Goal: Task Accomplishment & Management: Manage account settings

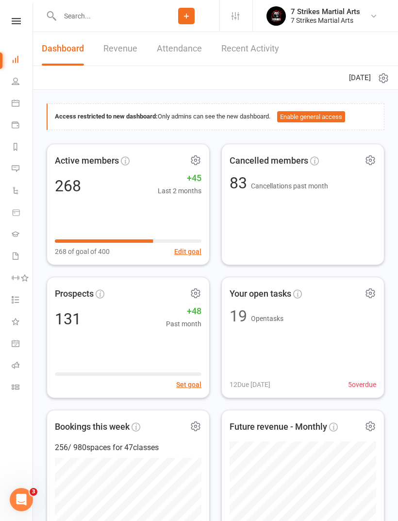
click at [100, 19] on input "text" at bounding box center [105, 16] width 97 height 14
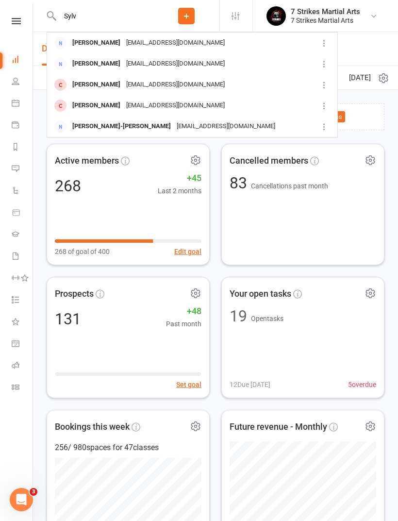
type input "Sylv"
click at [128, 90] on div "sherinsylvester@live.com.au" at bounding box center [175, 85] width 104 height 14
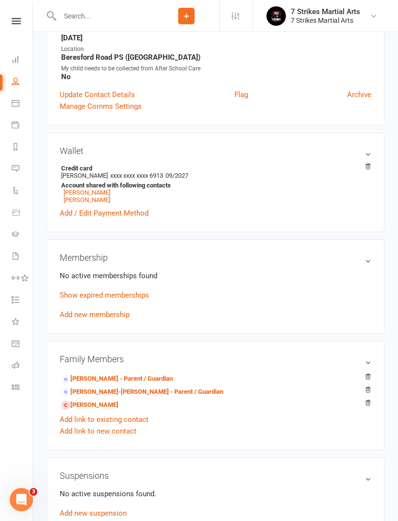
scroll to position [216, 0]
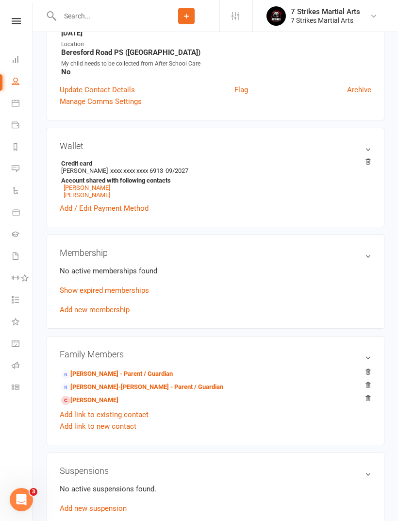
click at [137, 295] on link "Show expired memberships" at bounding box center [104, 290] width 89 height 9
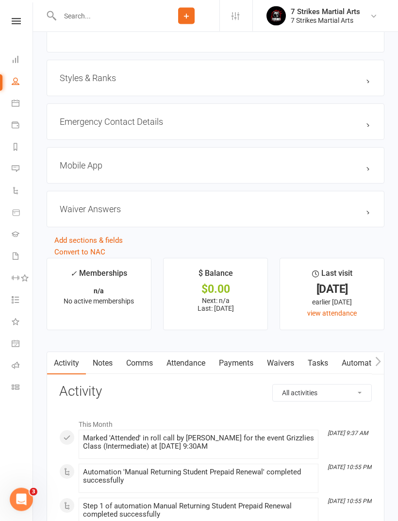
click at [191, 367] on link "Attendance" at bounding box center [186, 364] width 52 height 22
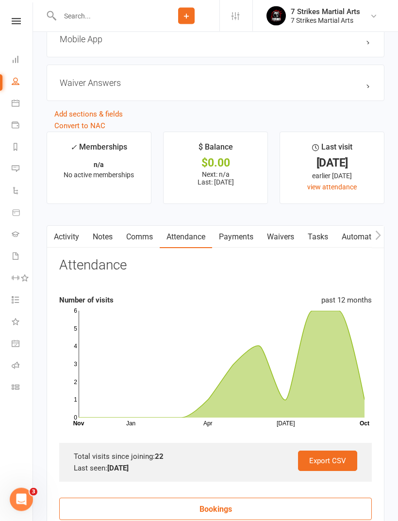
scroll to position [951, 0]
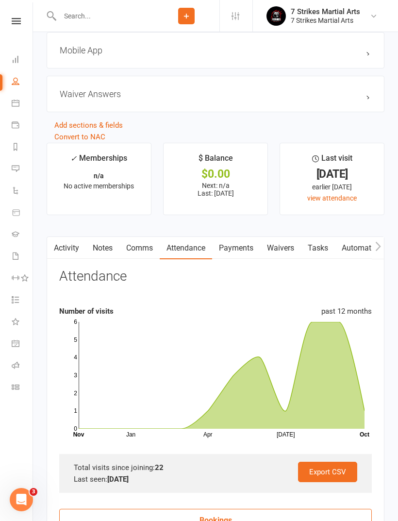
click at [118, 19] on input "text" at bounding box center [105, 16] width 97 height 14
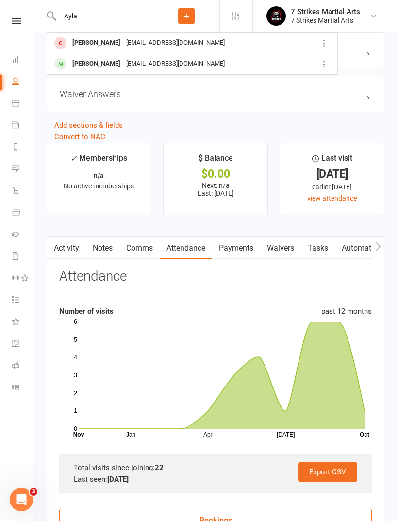
type input "Ayla"
click at [131, 49] on div "marissaleslie1@hotmail.com" at bounding box center [175, 43] width 104 height 14
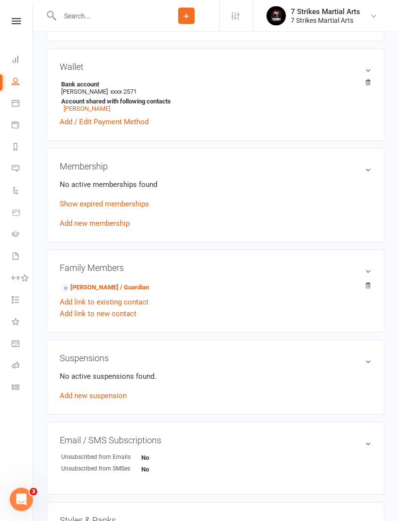
click at [130, 209] on link "Show expired memberships" at bounding box center [104, 204] width 89 height 9
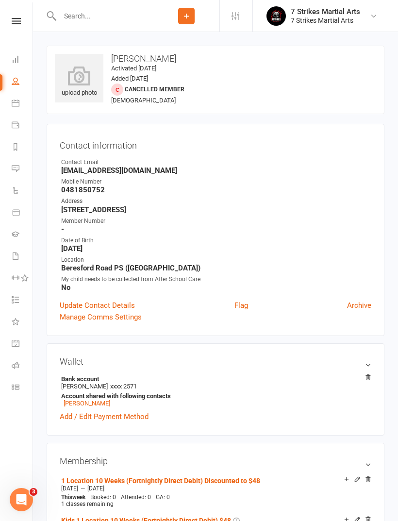
click at [13, 22] on icon at bounding box center [16, 21] width 9 height 6
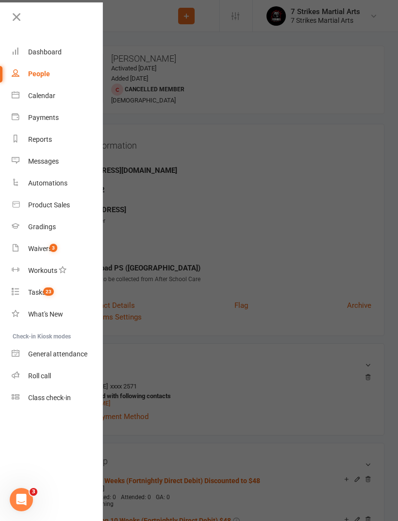
click at [52, 250] on span "3" at bounding box center [54, 248] width 8 height 8
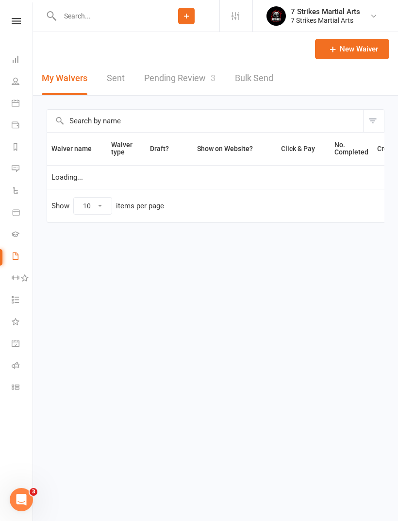
select select "50"
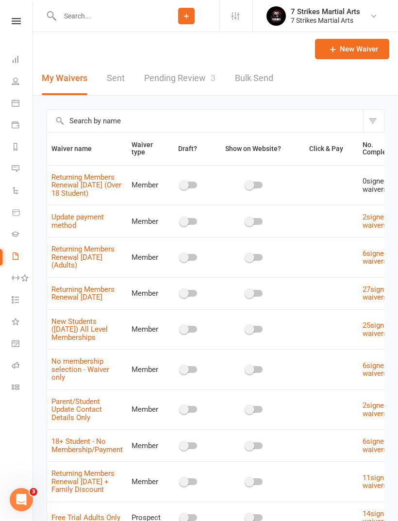
click at [203, 80] on link "Pending Review 3" at bounding box center [179, 79] width 71 height 34
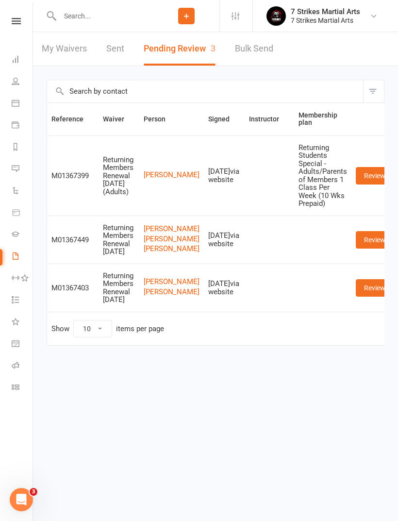
click at [359, 297] on link "Review" at bounding box center [375, 287] width 38 height 17
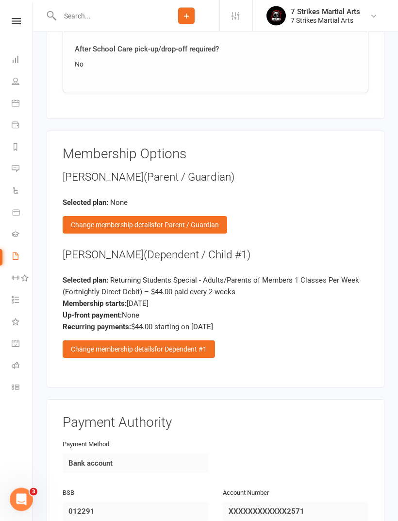
scroll to position [1230, 0]
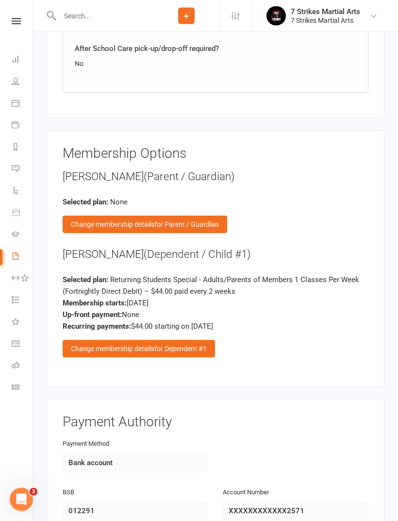
click at [157, 345] on span "for Dependent #1" at bounding box center [180, 349] width 52 height 8
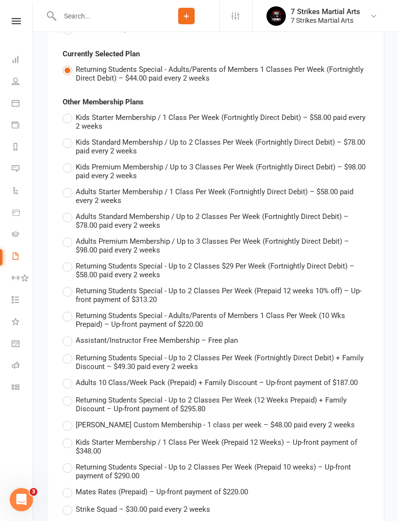
scroll to position [1376, 0]
click at [257, 261] on span "Returning Students Special - Up to 2 Classes $29 Per Week (Fortnightly Direct D…" at bounding box center [222, 270] width 293 height 19
click at [69, 261] on input "Returning Students Special - Up to 2 Classes $29 Per Week (Fortnightly Direct D…" at bounding box center [66, 261] width 6 height 0
type input "Returning Students Special - Up to 2 Classes $29 Per Week (Fortnightly Direct D…"
type input "58"
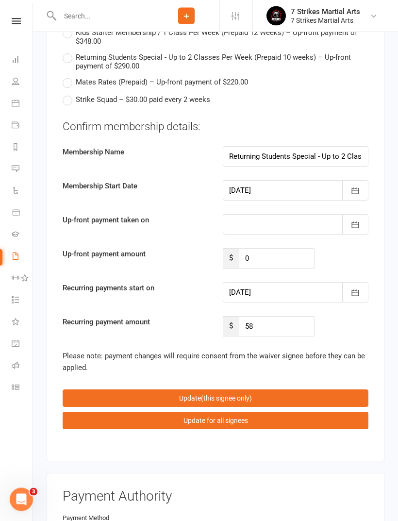
scroll to position [1787, 0]
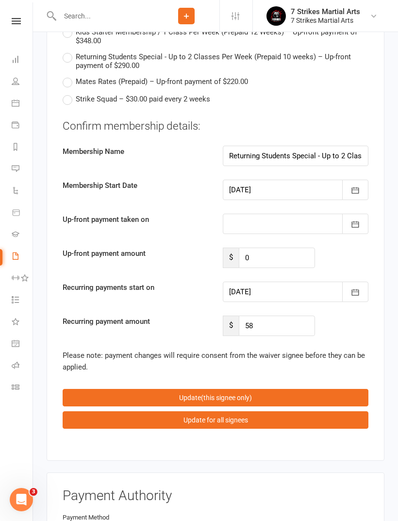
click at [281, 389] on button "Update (this signee only)" at bounding box center [216, 397] width 306 height 17
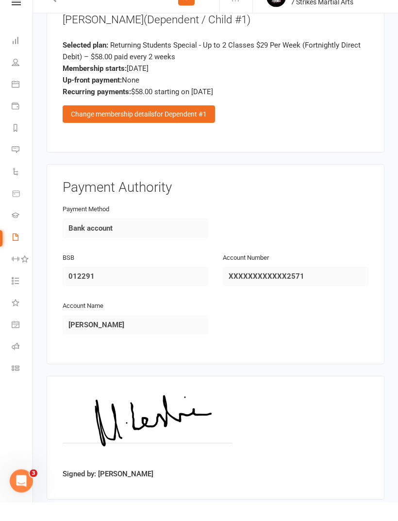
scroll to position [1446, 0]
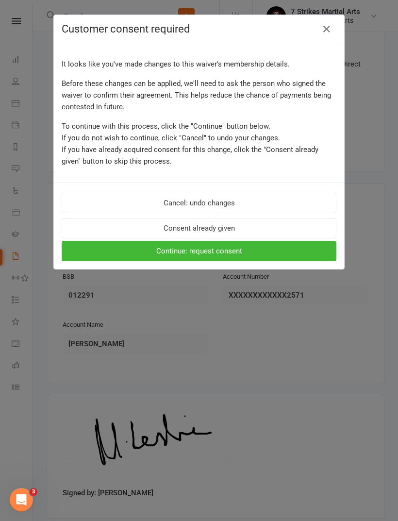
click at [251, 225] on button "Consent already given" at bounding box center [199, 228] width 275 height 20
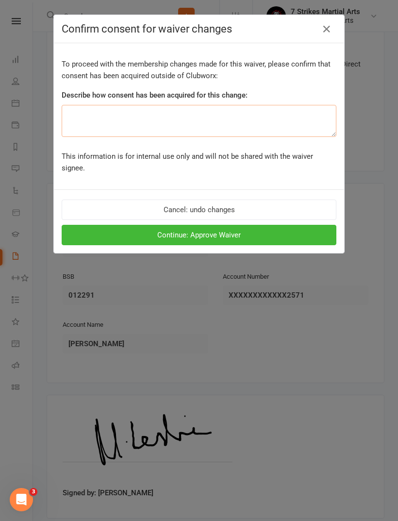
click at [218, 112] on textarea at bounding box center [199, 121] width 275 height 32
type textarea "Verbal"
click at [260, 226] on button "Continue: Approve Waiver" at bounding box center [199, 235] width 275 height 20
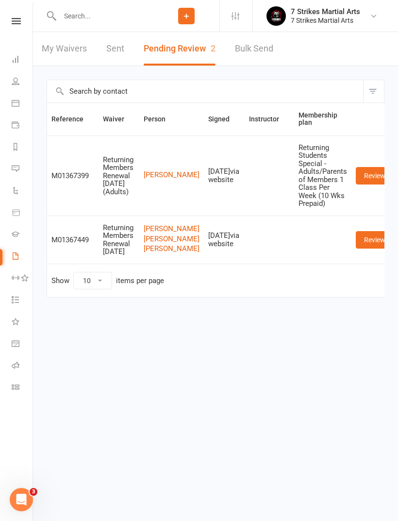
click at [17, 30] on div "Clubworx" at bounding box center [16, 34] width 33 height 32
click at [23, 23] on link at bounding box center [16, 21] width 34 height 6
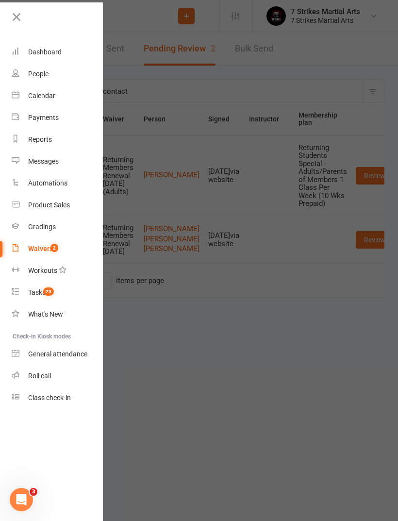
click at [71, 380] on link "Roll call" at bounding box center [58, 376] width 92 height 22
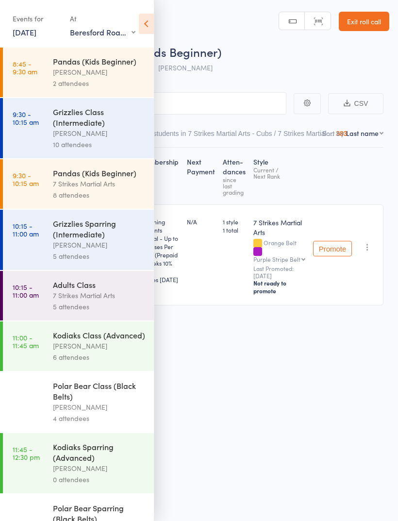
select select "5"
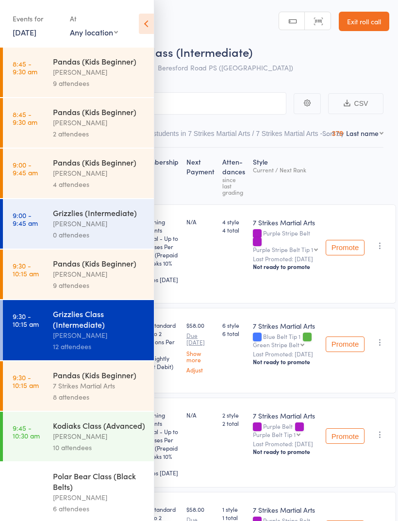
click at [149, 26] on icon at bounding box center [146, 24] width 15 height 20
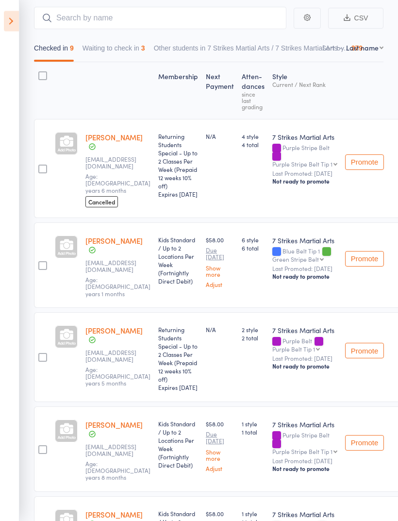
click at [14, 23] on icon at bounding box center [11, 21] width 15 height 20
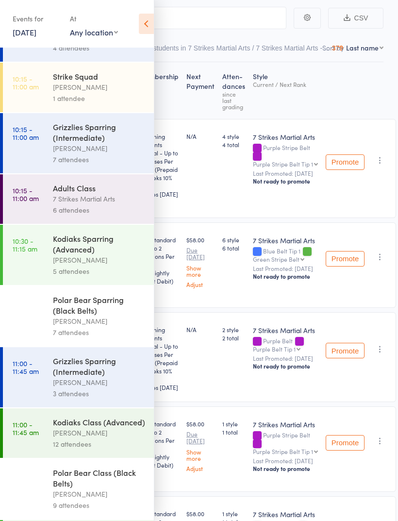
scroll to position [521, 0]
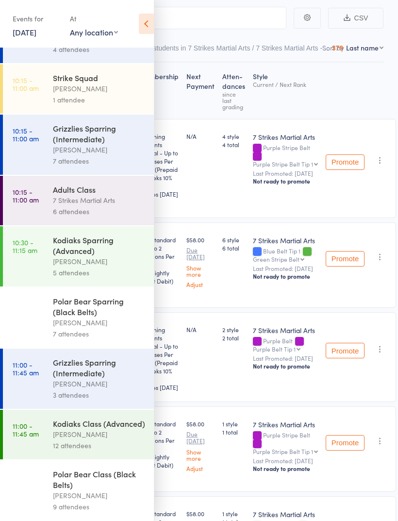
click at [114, 206] on div "7 Strikes Martial Arts" at bounding box center [99, 200] width 93 height 11
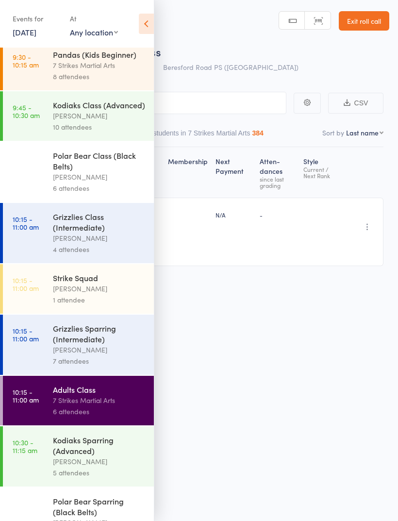
scroll to position [322, 0]
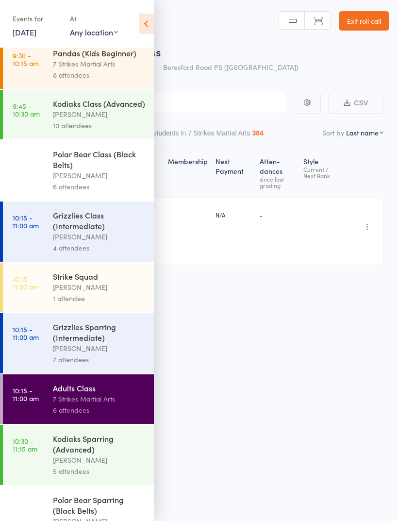
click at [150, 31] on icon at bounding box center [146, 24] width 15 height 20
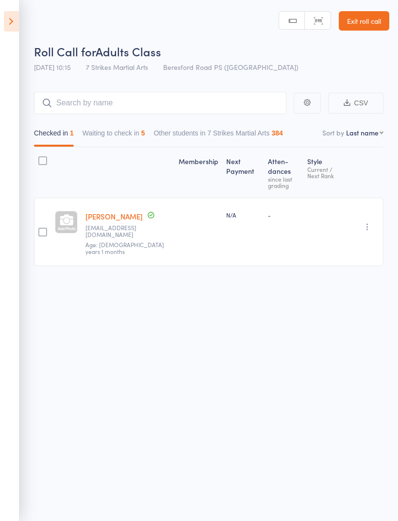
click at [132, 141] on button "Waiting to check in 5" at bounding box center [114, 135] width 63 height 22
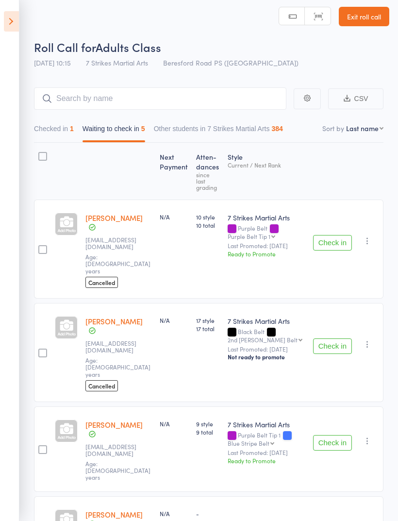
click at [335, 435] on button "Check in" at bounding box center [332, 443] width 39 height 16
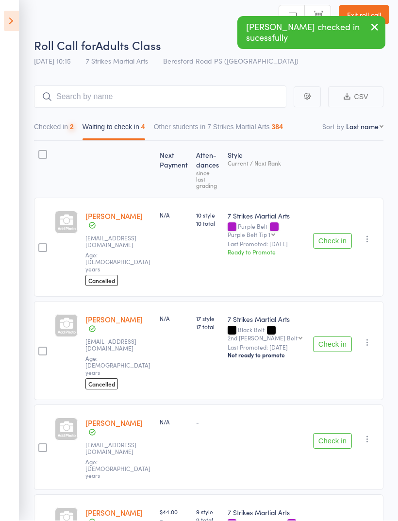
scroll to position [7, 0]
click at [336, 433] on button "Check in" at bounding box center [332, 441] width 39 height 16
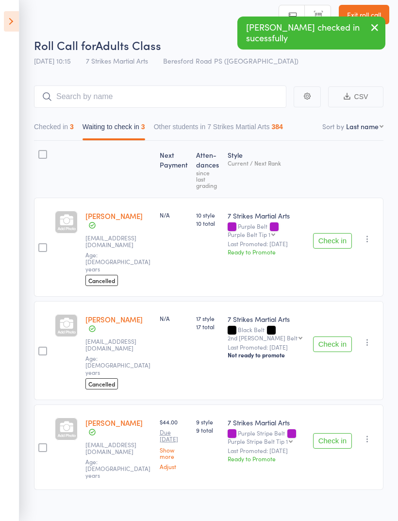
click at [60, 139] on button "Checked in 3" at bounding box center [54, 129] width 40 height 22
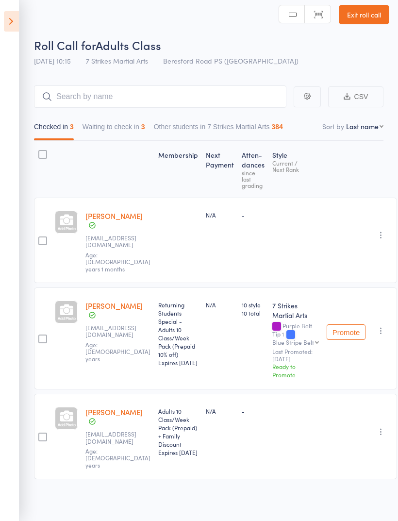
click at [15, 31] on icon at bounding box center [11, 21] width 15 height 20
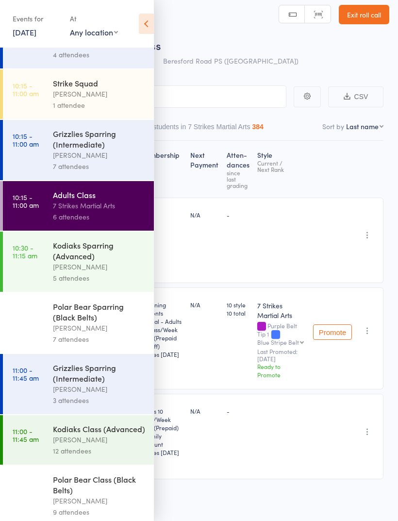
scroll to position [521, 0]
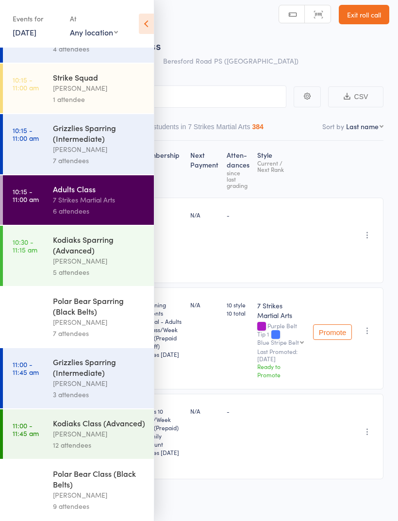
click at [151, 23] on icon at bounding box center [146, 24] width 15 height 20
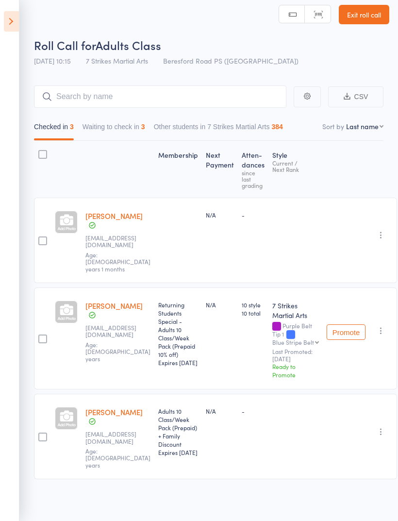
click at [17, 29] on icon at bounding box center [11, 21] width 15 height 20
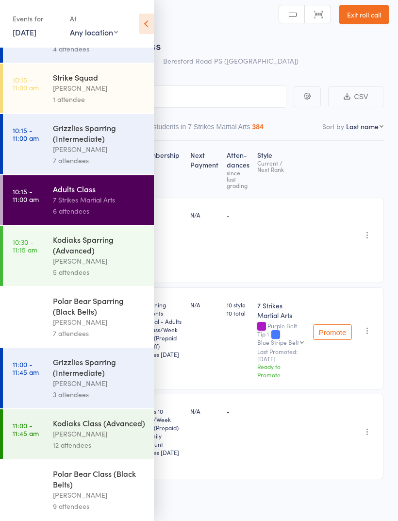
click at [146, 22] on icon at bounding box center [146, 24] width 15 height 20
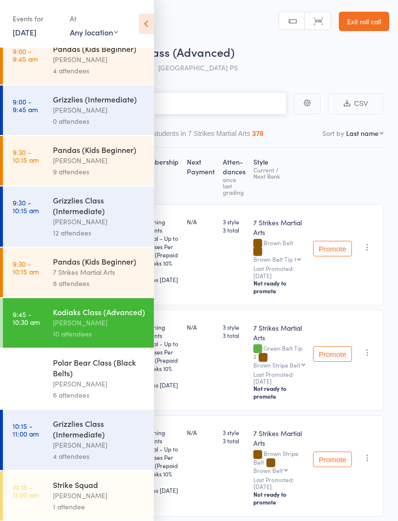
scroll to position [114, 0]
click at [98, 277] on div "7 Strikes Martial Arts" at bounding box center [99, 271] width 93 height 11
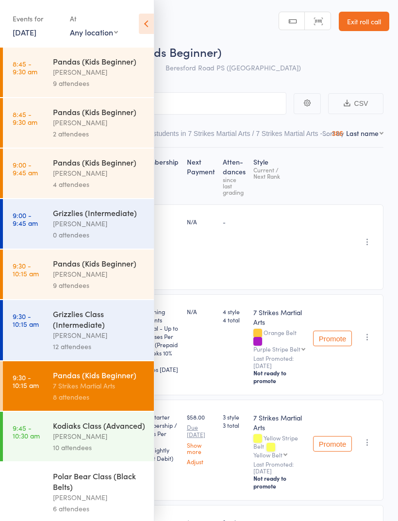
click at [152, 29] on icon at bounding box center [146, 24] width 15 height 20
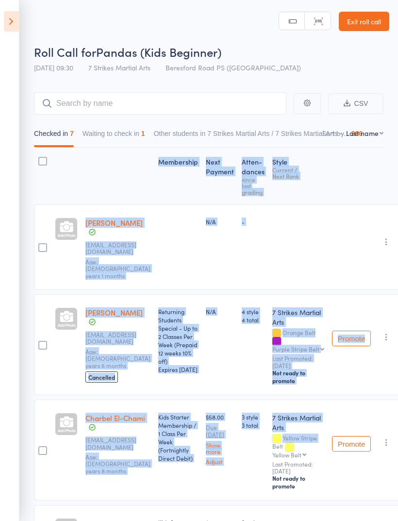
click at [17, 27] on icon at bounding box center [11, 21] width 15 height 20
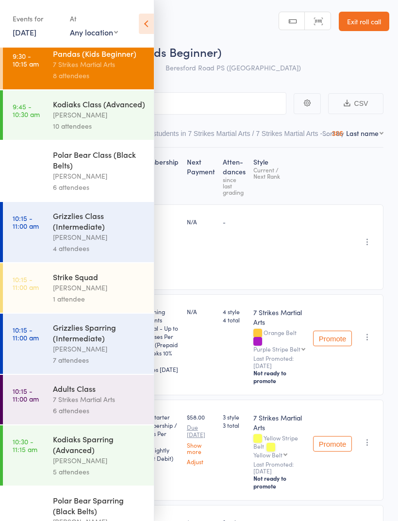
scroll to position [322, 0]
click at [111, 404] on div "7 Strikes Martial Arts" at bounding box center [99, 398] width 93 height 11
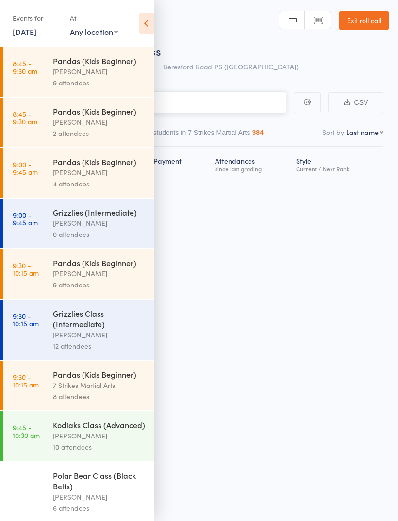
scroll to position [7, 0]
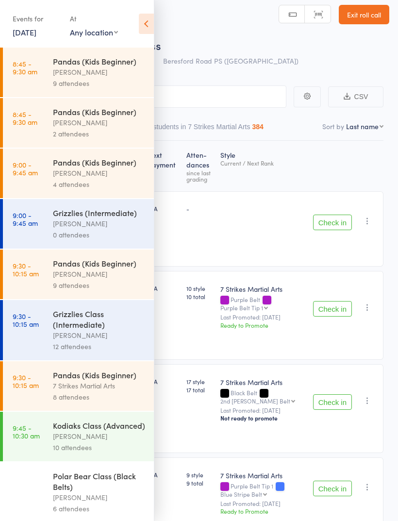
click at [152, 28] on icon at bounding box center [146, 24] width 15 height 20
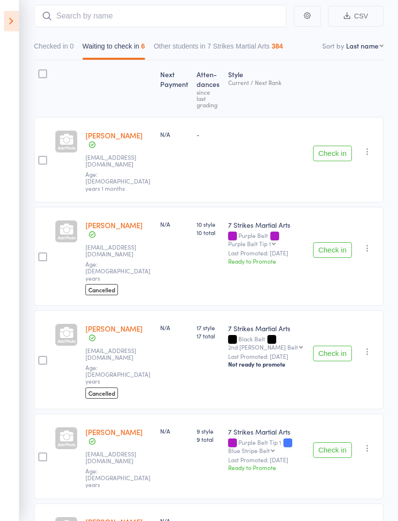
scroll to position [88, 0]
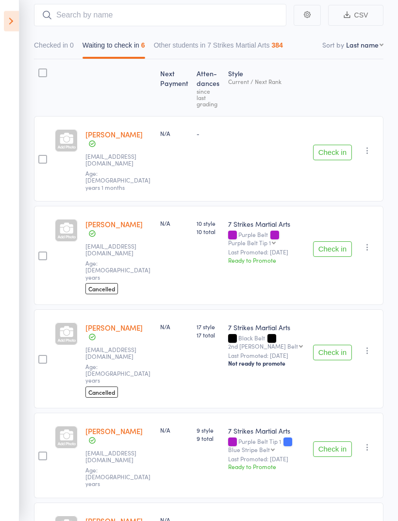
click at [335, 145] on button "Check in" at bounding box center [332, 153] width 39 height 16
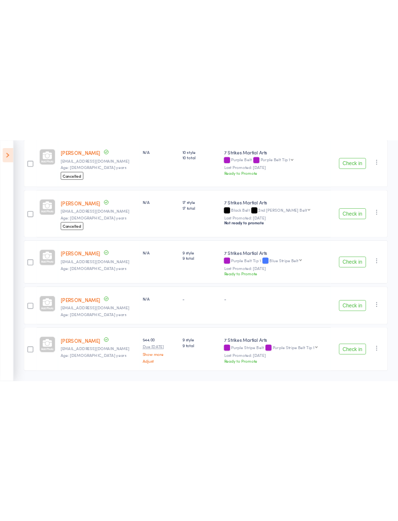
scroll to position [44, 0]
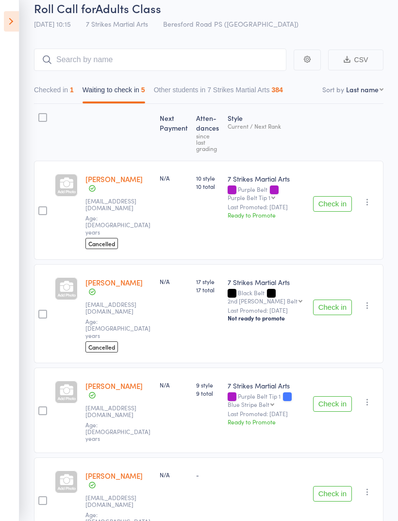
click at [296, 410] on small "Last Promoted: [DATE]" at bounding box center [266, 413] width 77 height 7
click at [68, 103] on button "Checked in 1" at bounding box center [54, 92] width 40 height 22
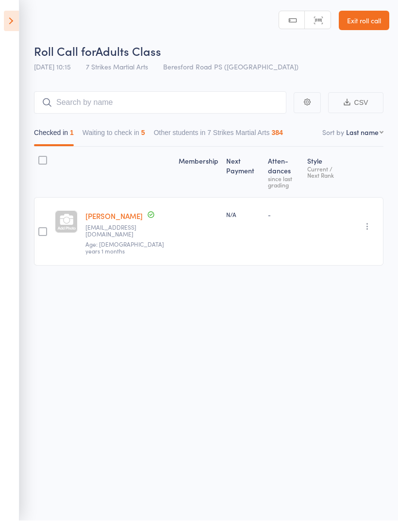
scroll to position [7, 0]
click at [367, 16] on link "Exit roll call" at bounding box center [364, 20] width 50 height 19
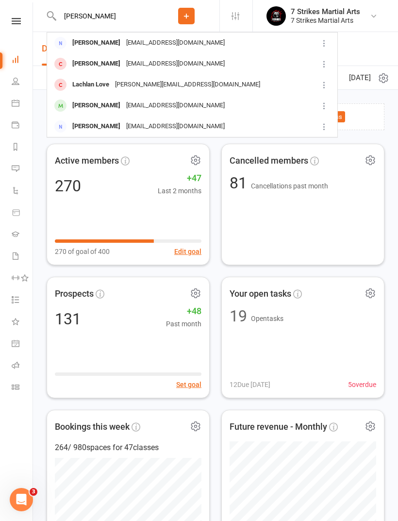
type input "Lach"
click at [125, 65] on div "hfe64867@bigpond.net.au" at bounding box center [175, 64] width 104 height 14
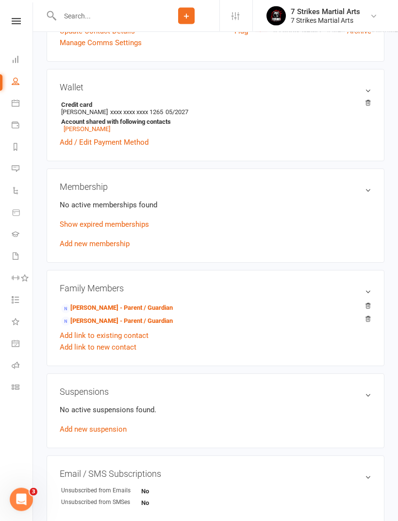
scroll to position [274, 0]
click at [133, 225] on link "Show expired memberships" at bounding box center [104, 224] width 89 height 9
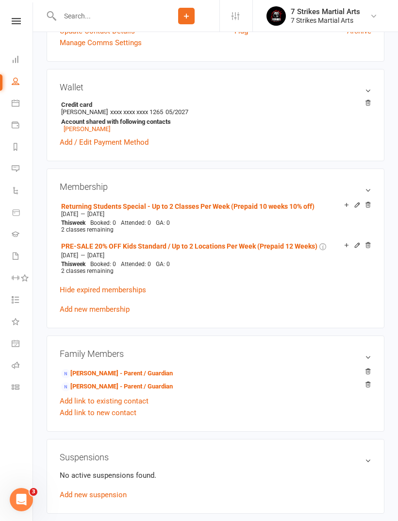
click at [287, 207] on link "Returning Students Special - Up to 2 Classes Per Week (Prepaid 10 weeks 10% off)" at bounding box center [187, 206] width 253 height 8
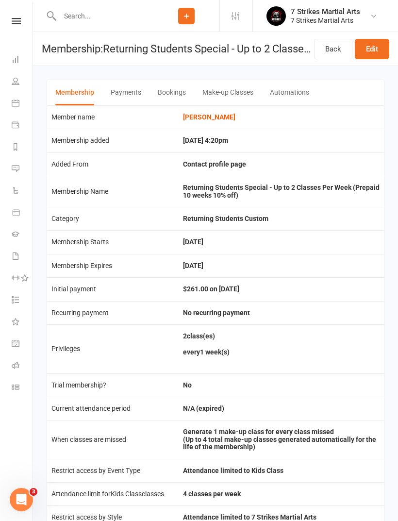
click at [331, 53] on link "Back" at bounding box center [333, 49] width 38 height 20
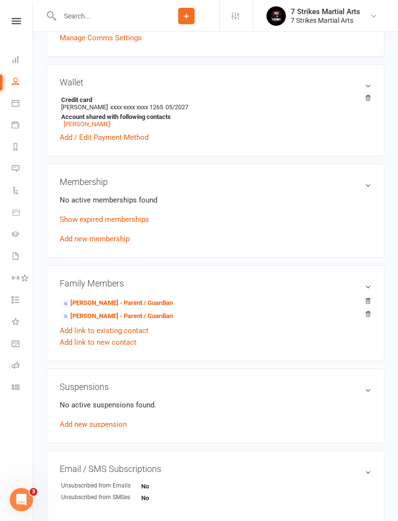
scroll to position [279, 0]
click at [109, 244] on link "Add new membership" at bounding box center [95, 239] width 70 height 9
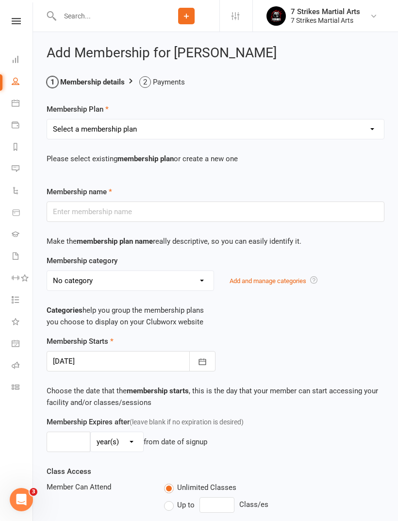
click at [160, 119] on select "Select a membership plan Create new Membership Plan Kids Starter Membership / 1…" at bounding box center [215, 128] width 337 height 19
select select "7"
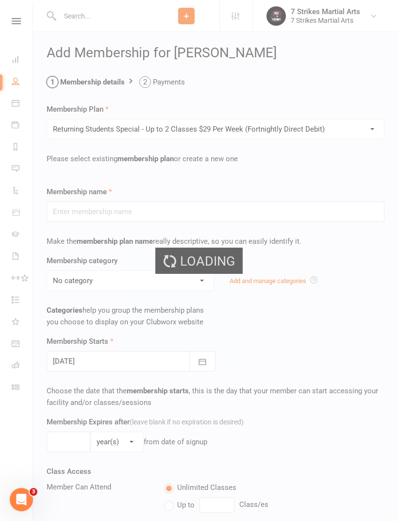
type input "Returning Students Special - Up to 2 Classes $29 Per Week (Fortnightly Direct D…"
select select "7"
type input "0"
type input "2"
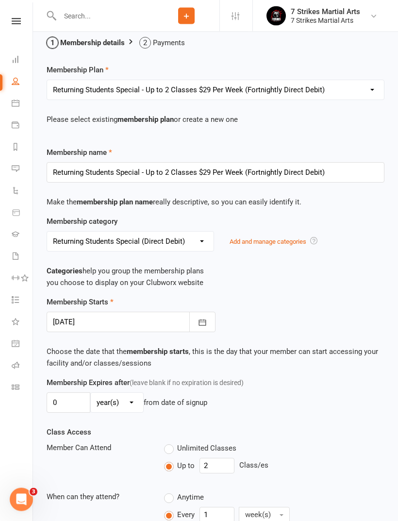
scroll to position [40, 0]
click at [340, 171] on input "Returning Students Special - Up to 2 Classes $29 Per Week (Fortnightly Direct D…" at bounding box center [216, 172] width 338 height 20
click at [310, 86] on select "Select a membership plan Create new Membership Plan Kids Starter Membership / 1…" at bounding box center [215, 89] width 337 height 19
select select "8"
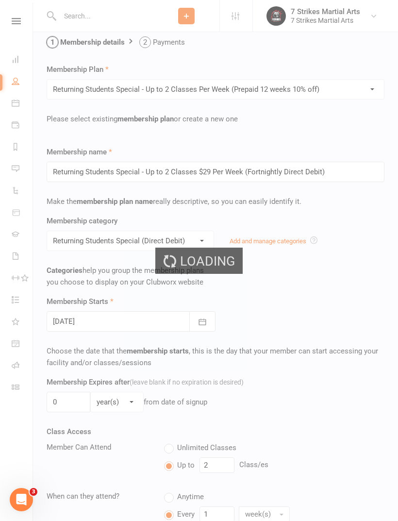
type input "Returning Students Special - Up to 2 Classes Per Week (Prepaid 12 weeks 10% off)"
select select "8"
type input "12"
select select "1"
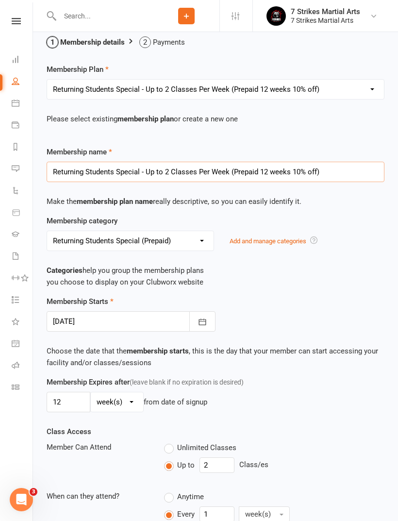
click at [347, 167] on input "Returning Students Special - Up to 2 Classes Per Week (Prepaid 12 weeks 10% off)" at bounding box center [216, 172] width 338 height 20
click at [263, 173] on input "Returning Students Special - Up to 2 Classes Per Week (Prepaid 12 weeks 10% off)" at bounding box center [216, 172] width 338 height 20
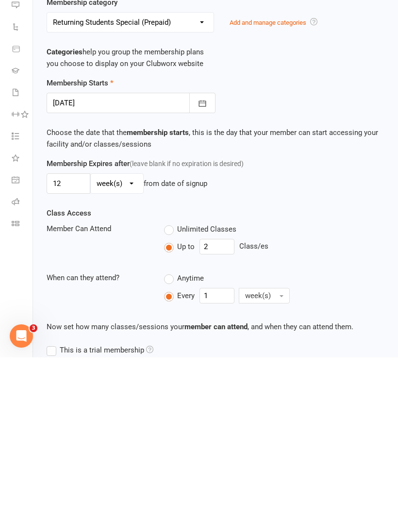
scroll to position [96, 0]
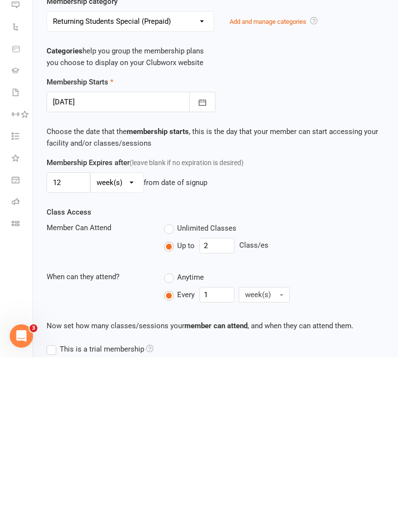
type input "Returning Students Special - Up to 2 Classes Per Week (Prepaid 10 weeks 10% off)"
click at [69, 336] on input "12" at bounding box center [69, 346] width 44 height 20
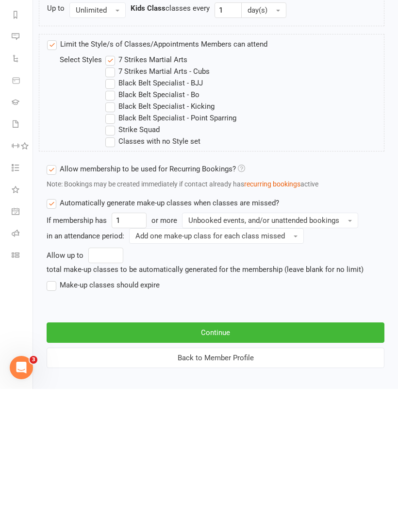
scroll to position [594, 0]
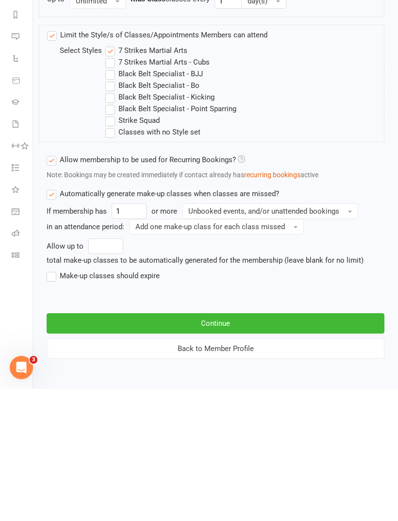
type input "10"
click at [58, 402] on label "Make-up classes should expire" at bounding box center [103, 408] width 113 height 12
click at [53, 402] on input "Make-up classes should expire" at bounding box center [50, 402] width 6 height 0
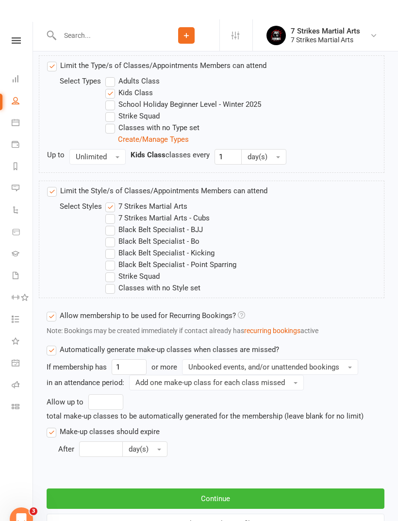
click at [108, 418] on label "Make-up classes should expire" at bounding box center [103, 412] width 113 height 12
click at [53, 406] on input "Make-up classes should expire" at bounding box center [50, 406] width 6 height 0
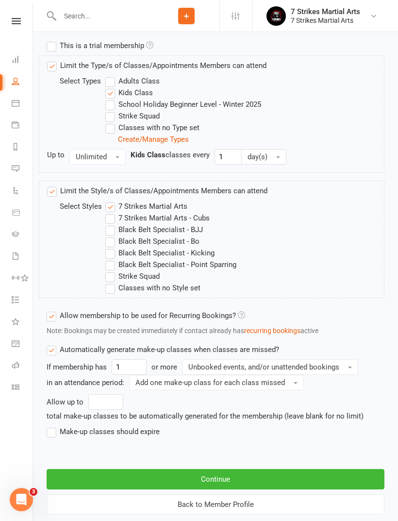
click at [62, 432] on label "Make-up classes should expire" at bounding box center [103, 432] width 113 height 12
click at [53, 426] on input "Make-up classes should expire" at bounding box center [50, 426] width 6 height 0
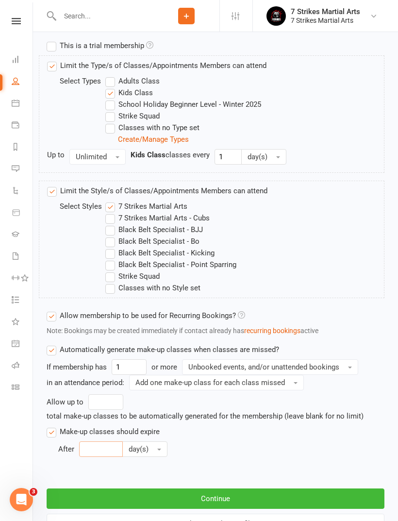
click at [101, 456] on input "number" at bounding box center [101, 449] width 44 height 16
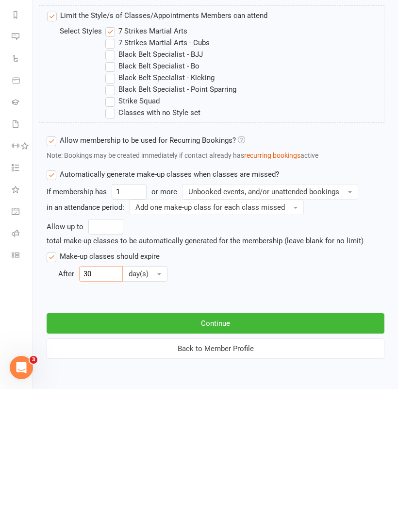
type input "30"
click at [231, 445] on button "Continue" at bounding box center [216, 455] width 338 height 20
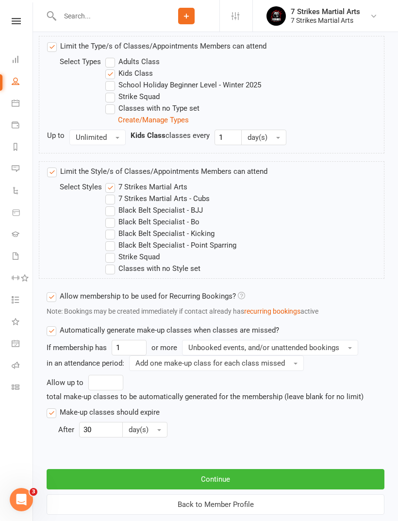
scroll to position [0, 0]
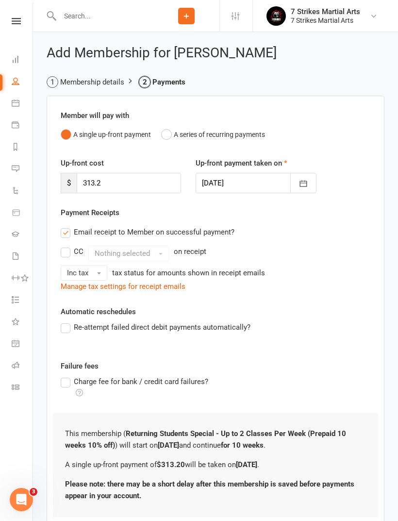
click at [250, 187] on div at bounding box center [256, 183] width 120 height 20
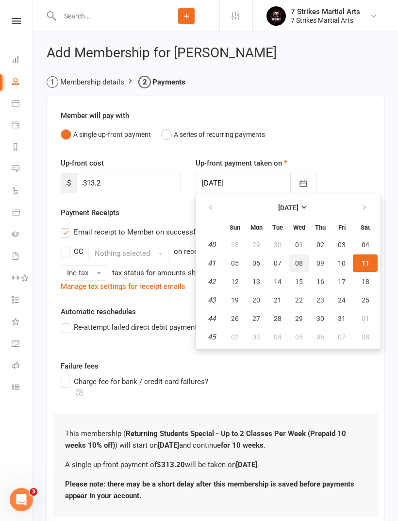
click at [301, 267] on button "08" at bounding box center [299, 262] width 20 height 17
type input "[DATE]"
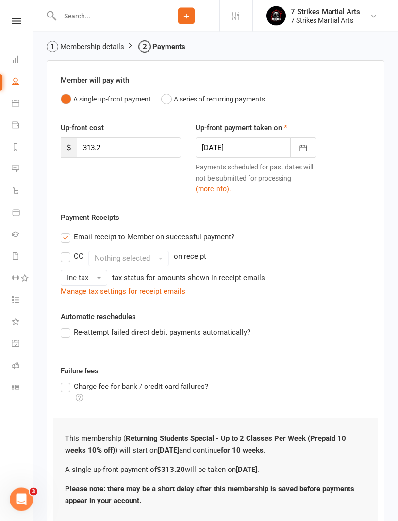
scroll to position [41, 0]
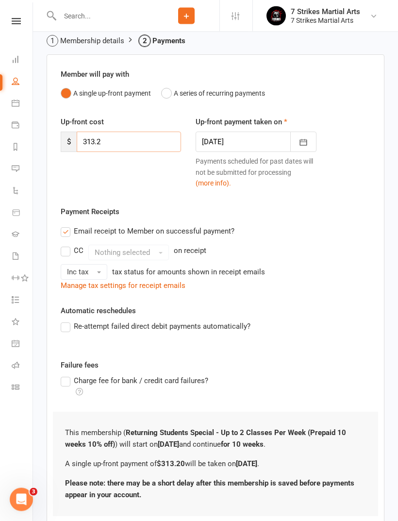
click at [137, 151] on input "313.2" at bounding box center [129, 142] width 104 height 20
type input "3"
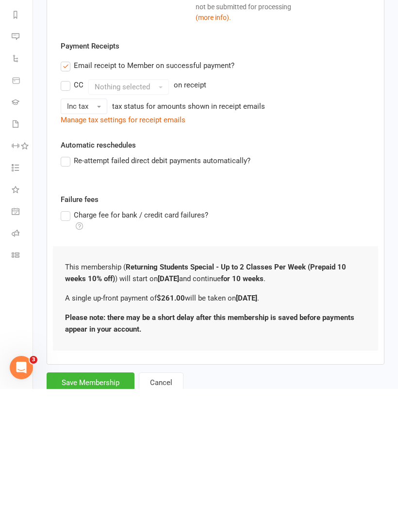
scroll to position [116, 0]
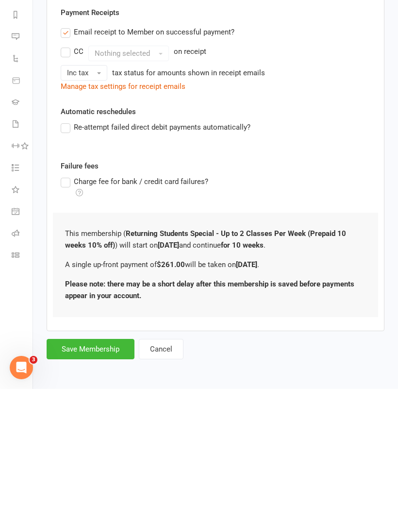
type input "261"
click at [115, 471] on button "Save Membership" at bounding box center [91, 481] width 88 height 20
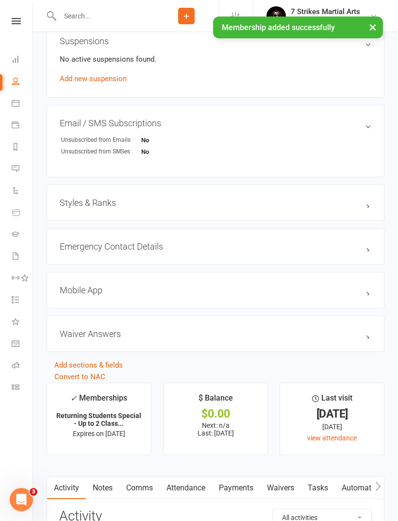
click at [243, 493] on link "Payments" at bounding box center [236, 488] width 48 height 22
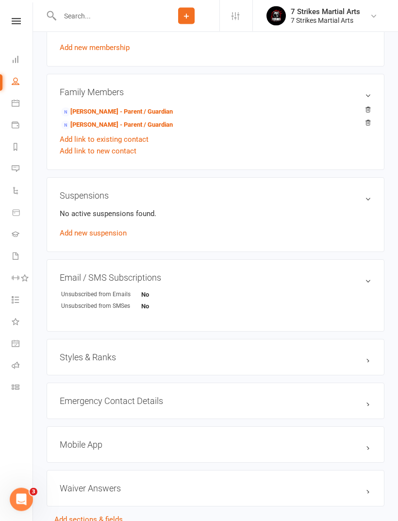
scroll to position [453, 0]
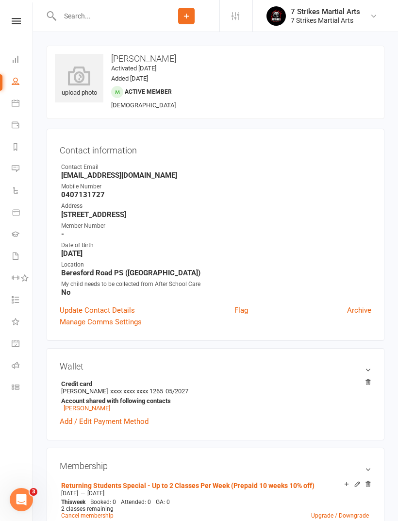
click at [102, 22] on input "text" at bounding box center [105, 16] width 97 height 14
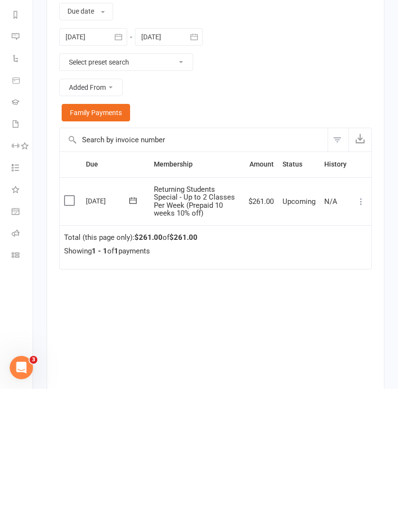
click at [365, 329] on icon at bounding box center [361, 334] width 10 height 10
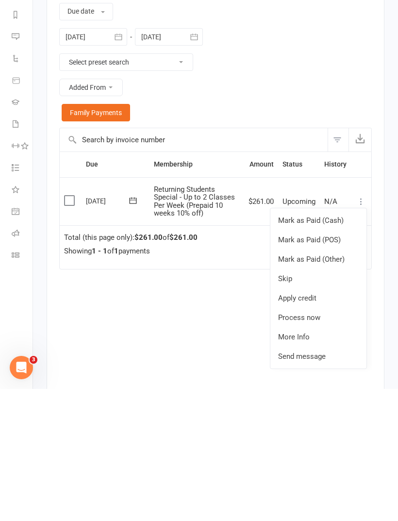
scroll to position [1139, 0]
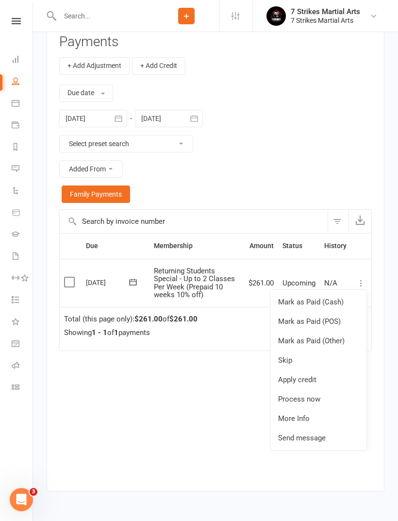
click at [342, 323] on link "Mark as Paid (POS)" at bounding box center [318, 321] width 96 height 19
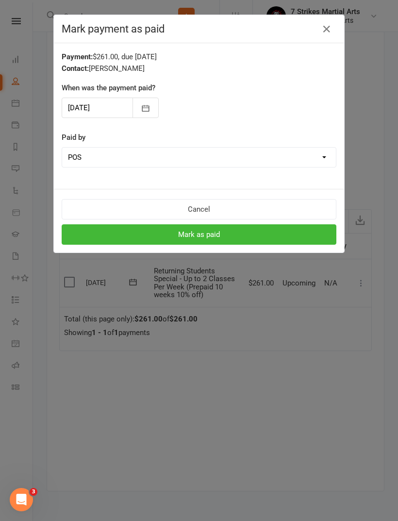
click at [255, 238] on button "Mark as paid" at bounding box center [199, 234] width 275 height 20
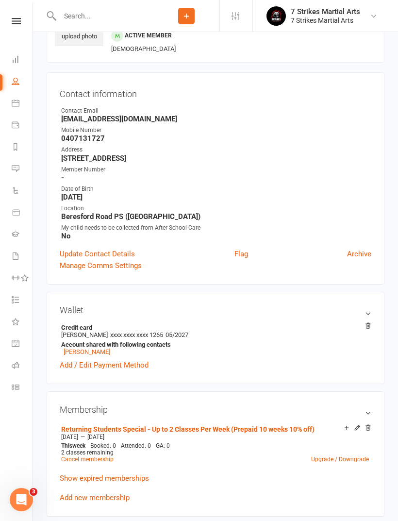
scroll to position [0, 0]
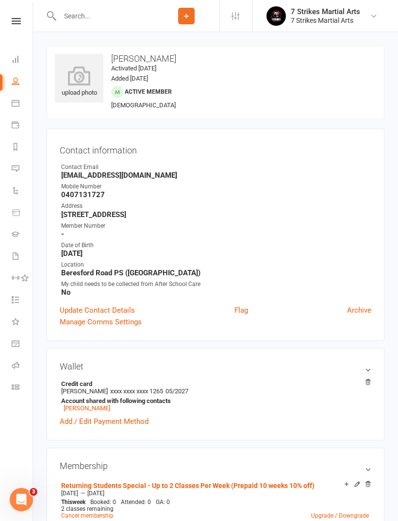
click at [109, 22] on input "text" at bounding box center [105, 16] width 97 height 14
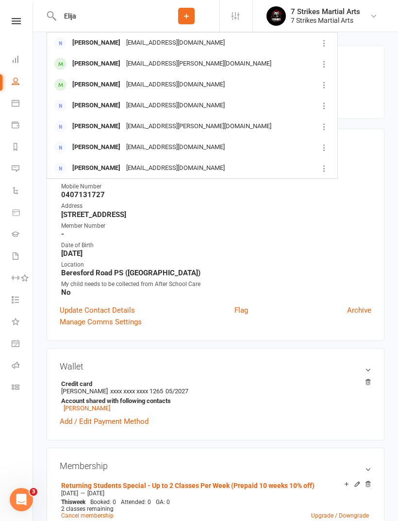
type input "Elija"
click at [142, 47] on div "[EMAIL_ADDRESS][DOMAIN_NAME]" at bounding box center [175, 43] width 104 height 14
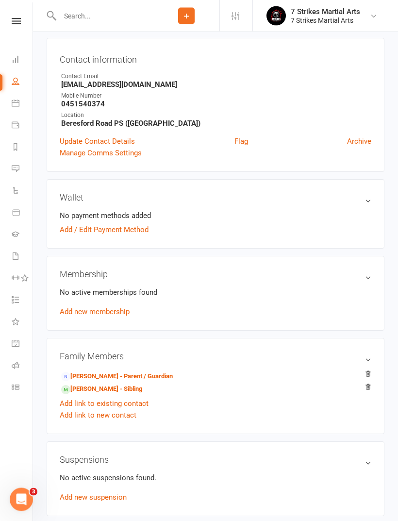
scroll to position [83, 0]
click at [116, 389] on link "[PERSON_NAME] - Sibling" at bounding box center [101, 389] width 81 height 10
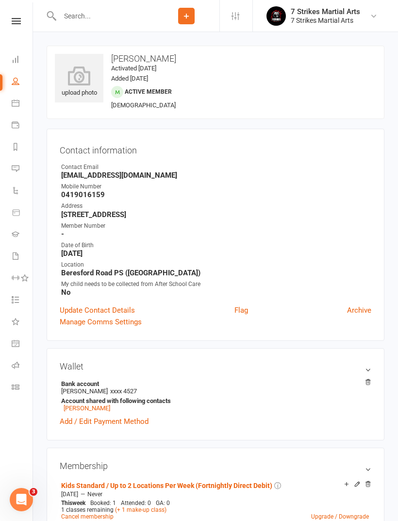
click at [122, 306] on link "Update Contact Details" at bounding box center [97, 310] width 75 height 12
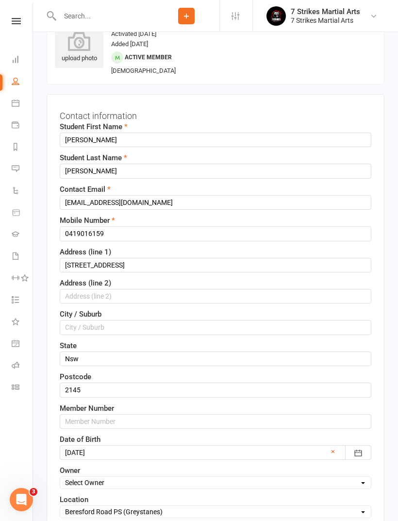
scroll to position [46, 0]
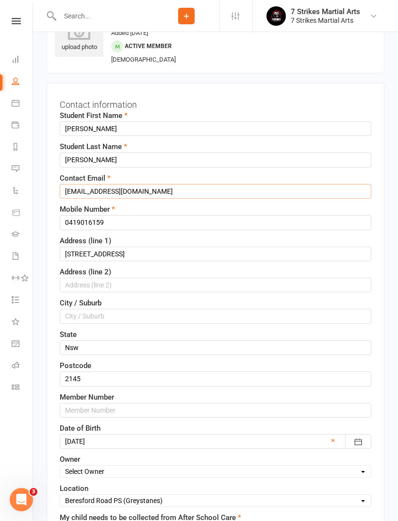
click at [155, 190] on input "[EMAIL_ADDRESS][DOMAIN_NAME]" at bounding box center [216, 191] width 312 height 15
type input "C"
type input "E"
type input "[EMAIL_ADDRESS][DOMAIN_NAME]"
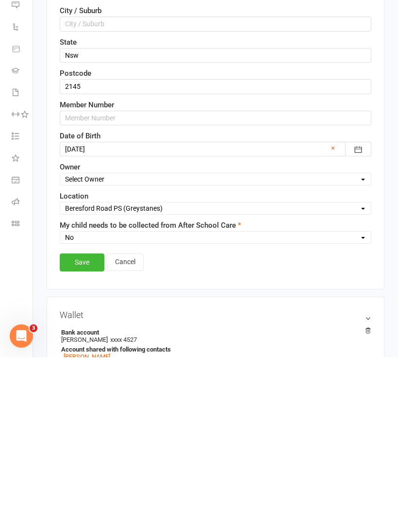
click at [81, 417] on link "Save" at bounding box center [82, 425] width 45 height 17
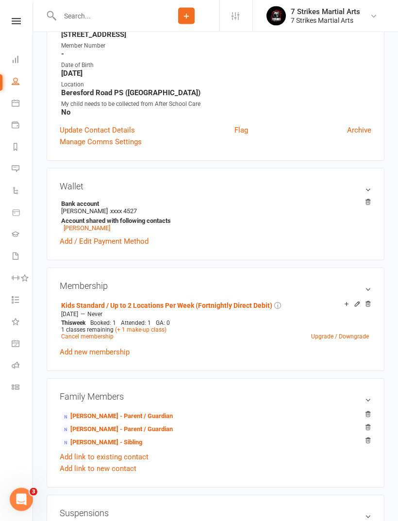
scroll to position [85, 0]
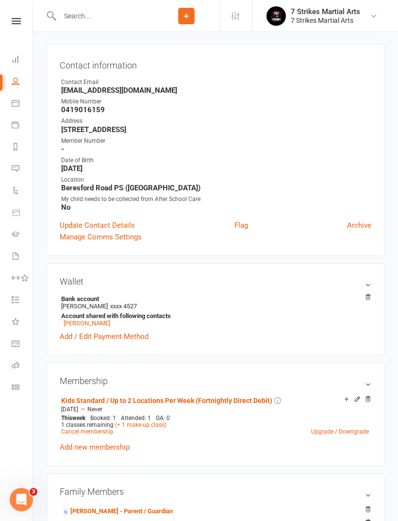
click at [120, 21] on input "text" at bounding box center [105, 16] width 97 height 14
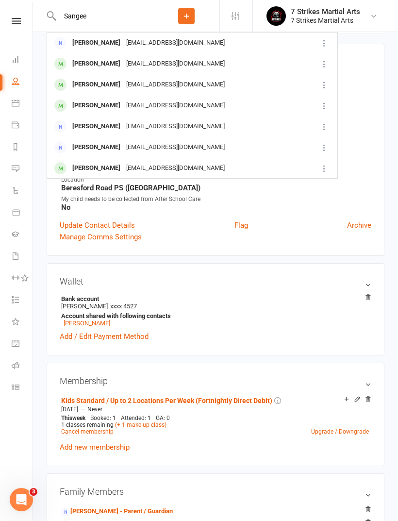
type input "Sangee"
click at [161, 85] on div "[EMAIL_ADDRESS][DOMAIN_NAME]" at bounding box center [175, 85] width 104 height 14
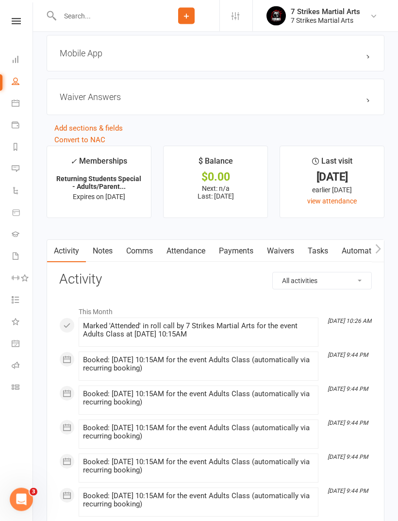
click at [249, 255] on link "Payments" at bounding box center [236, 251] width 48 height 22
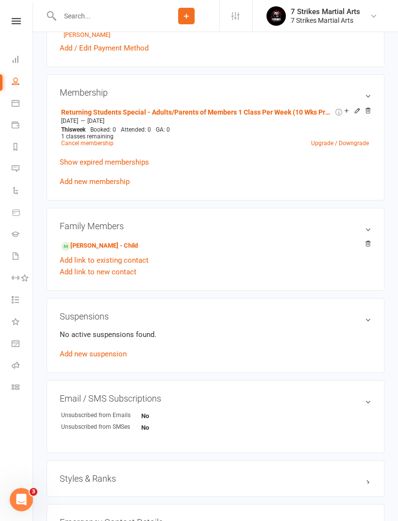
scroll to position [376, 0]
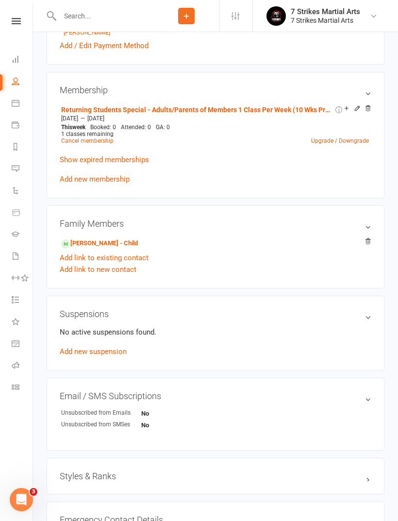
click at [21, 21] on link at bounding box center [16, 21] width 34 height 6
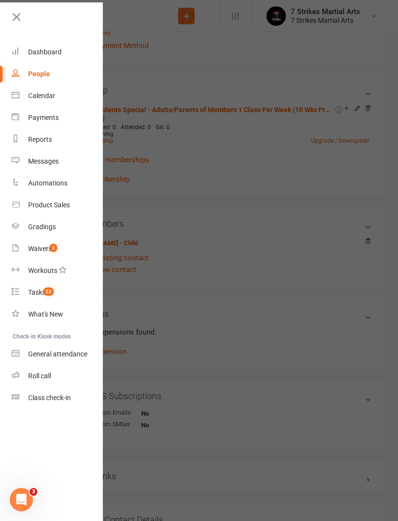
click at [45, 254] on link "Waivers 3" at bounding box center [58, 249] width 92 height 22
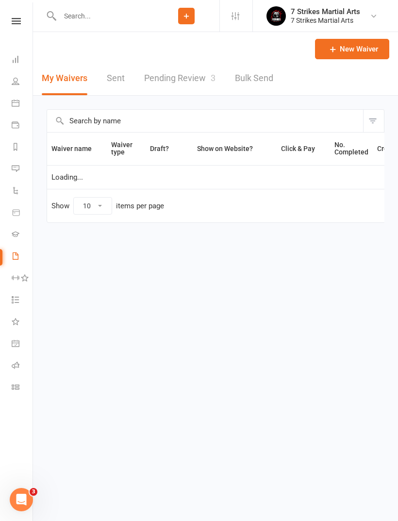
select select "50"
click at [192, 83] on link "Pending Review 3" at bounding box center [179, 79] width 71 height 34
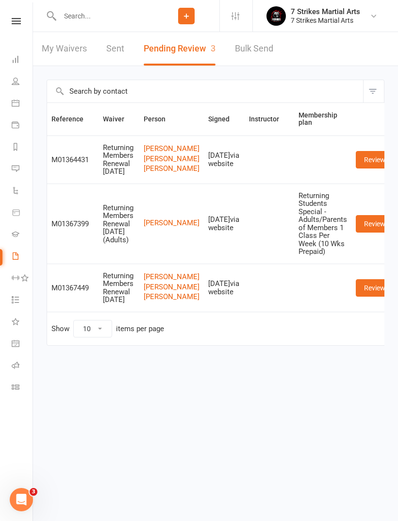
click at [366, 165] on link "Review" at bounding box center [375, 159] width 38 height 17
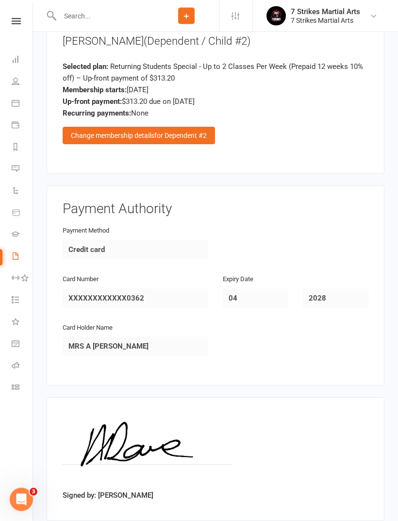
scroll to position [1884, 0]
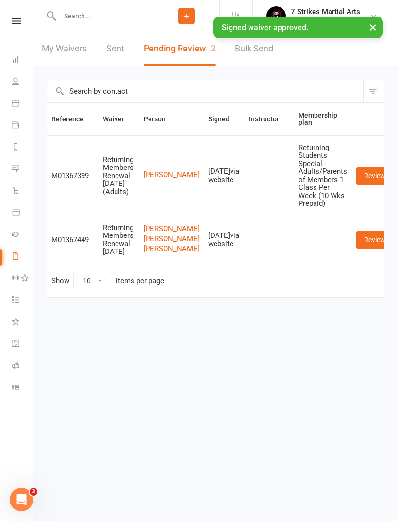
click at [367, 167] on link "Review" at bounding box center [375, 175] width 38 height 17
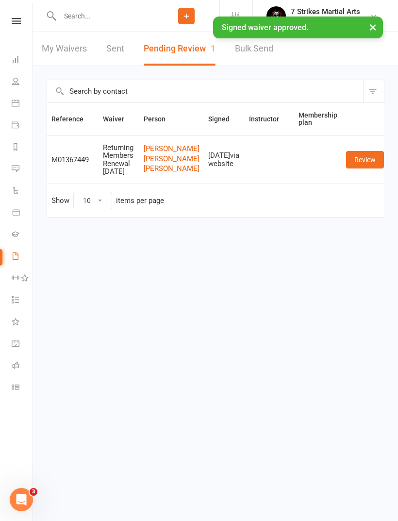
click at [361, 168] on link "Review" at bounding box center [365, 159] width 38 height 17
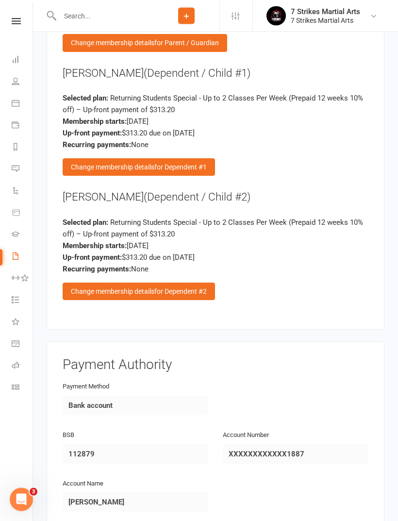
scroll to position [1884, 0]
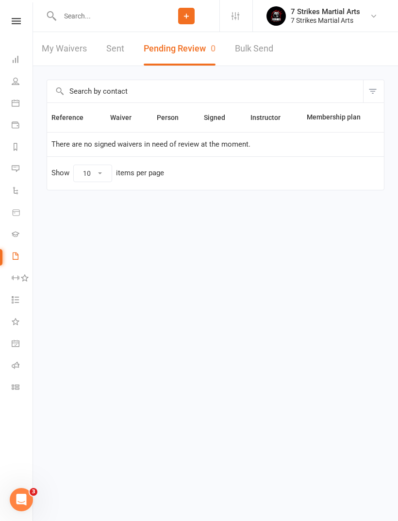
click at [105, 10] on input "text" at bounding box center [105, 16] width 97 height 14
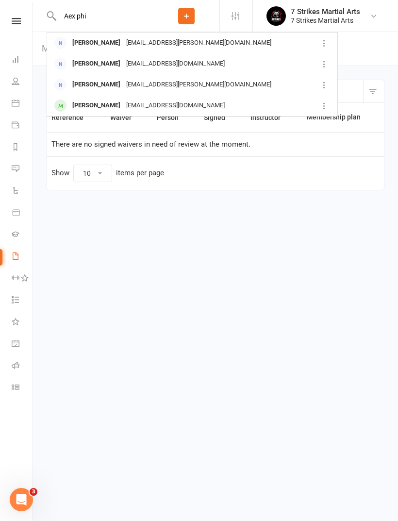
type input "Aex phi"
click at [152, 47] on div "[EMAIL_ADDRESS][PERSON_NAME][DOMAIN_NAME]" at bounding box center [198, 43] width 151 height 14
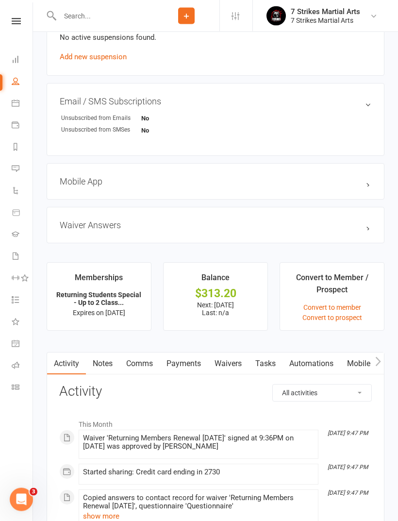
scroll to position [555, 0]
click at [346, 311] on link "Convert to member" at bounding box center [332, 307] width 58 height 8
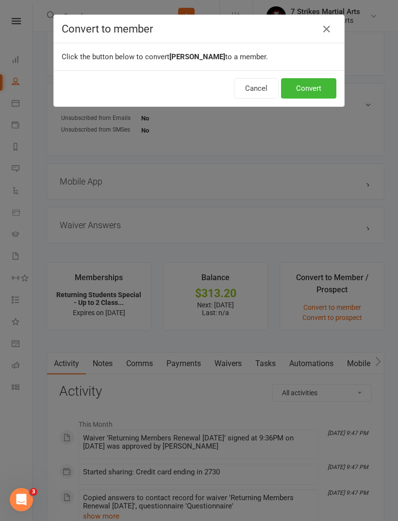
click at [311, 91] on button "Convert" at bounding box center [308, 88] width 55 height 20
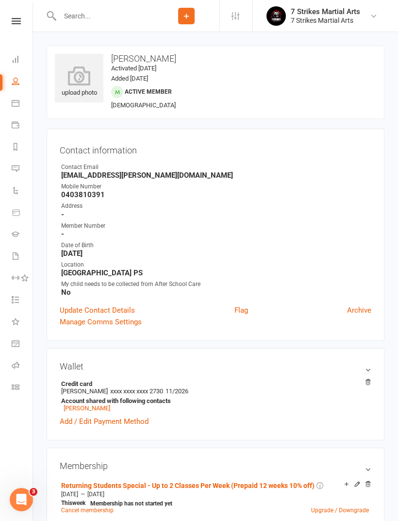
click at [109, 30] on div at bounding box center [100, 16] width 107 height 32
click at [100, 19] on input "text" at bounding box center [105, 16] width 97 height 14
type input "[PERSON_NAME]"
